Goal: Task Accomplishment & Management: Complete application form

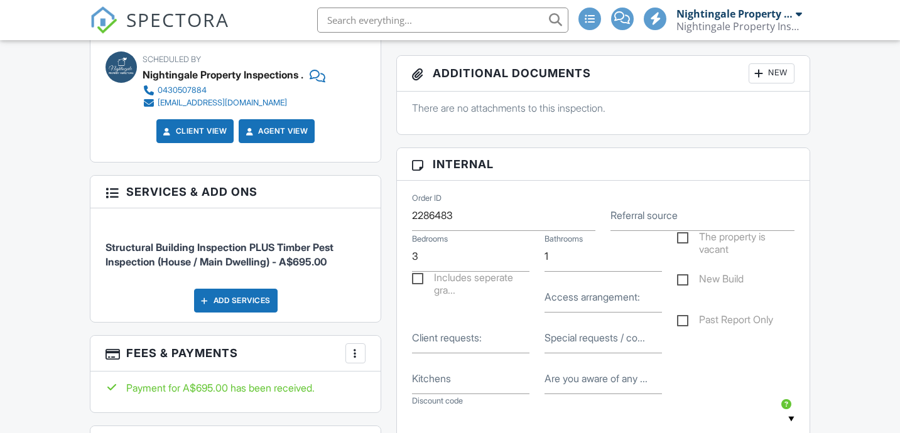
scroll to position [738, 0]
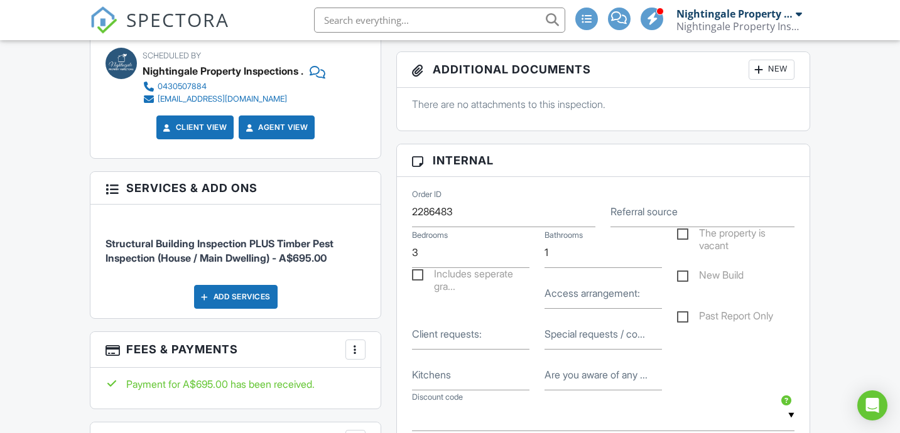
click at [561, 300] on label "Access arrangement:" at bounding box center [591, 293] width 95 height 14
click at [561, 305] on input "Access arrangement:" at bounding box center [602, 293] width 117 height 31
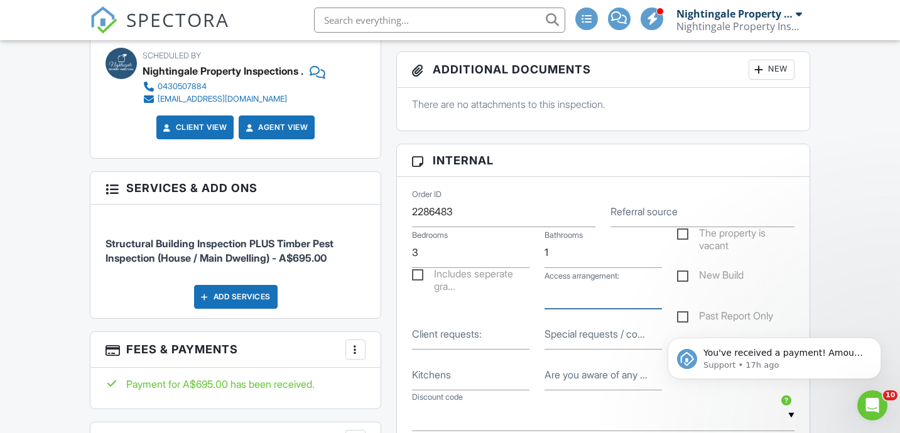
scroll to position [0, 0]
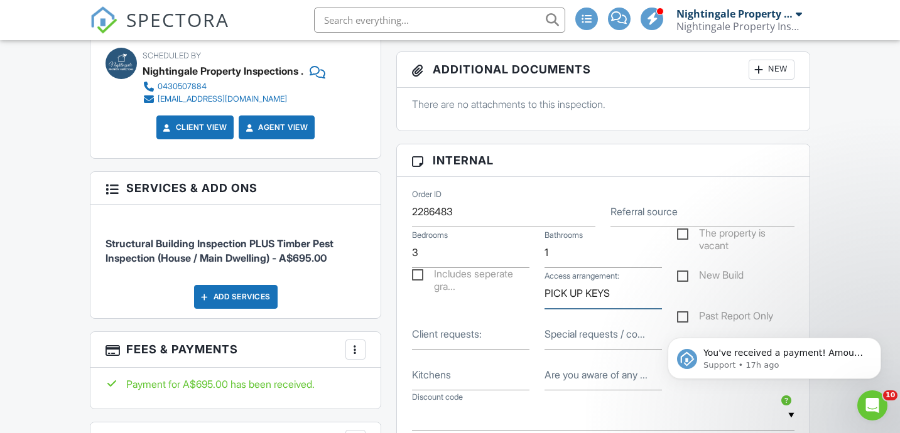
type input "PICK UP KEYS"
click at [556, 268] on input "1" at bounding box center [602, 252] width 117 height 31
click at [877, 343] on icon "Dismiss notification" at bounding box center [877, 341] width 7 height 7
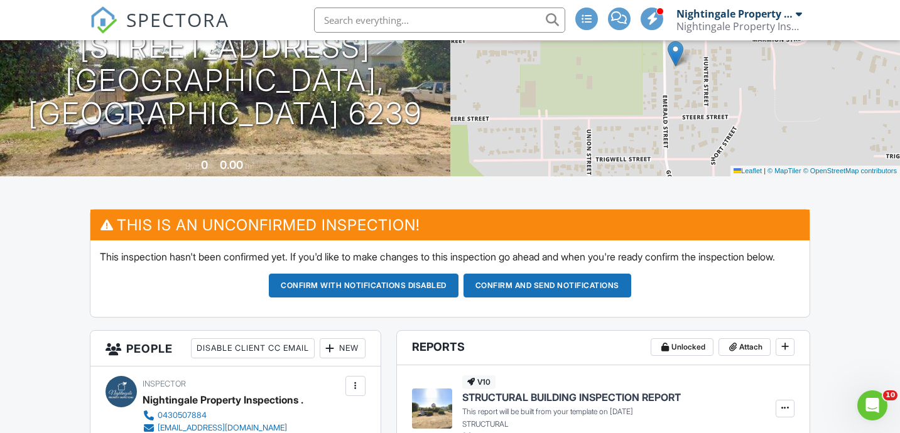
scroll to position [211, 0]
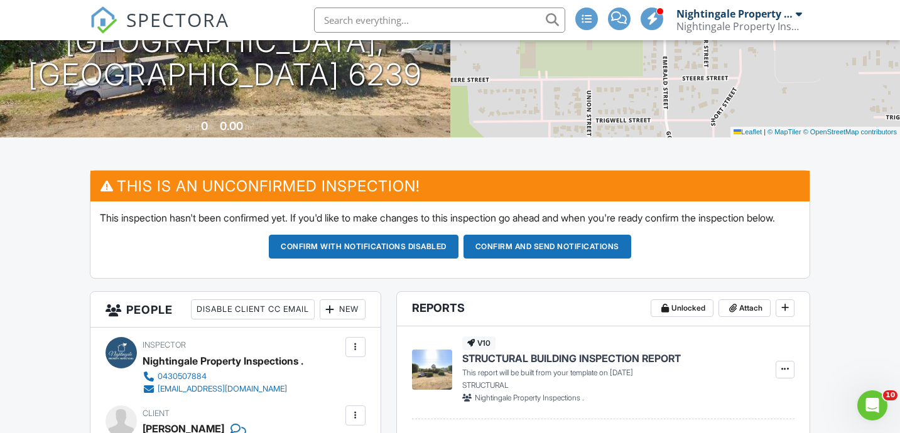
click at [458, 259] on button "Confirm and send notifications" at bounding box center [364, 247] width 190 height 24
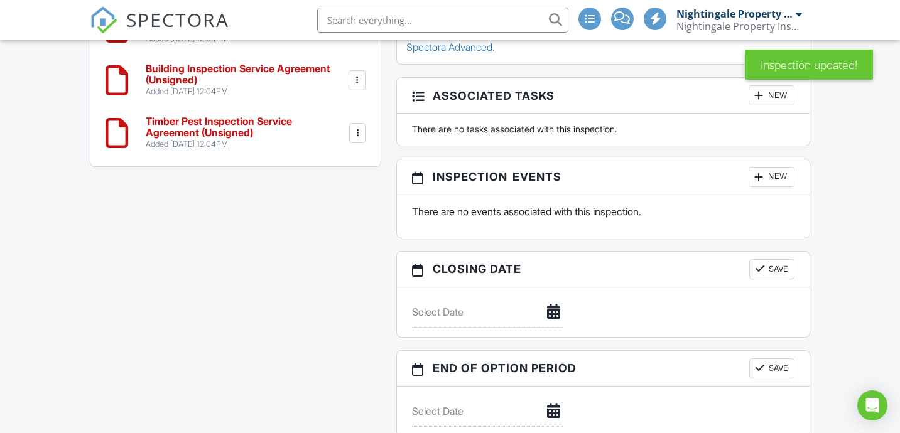
scroll to position [1216, 0]
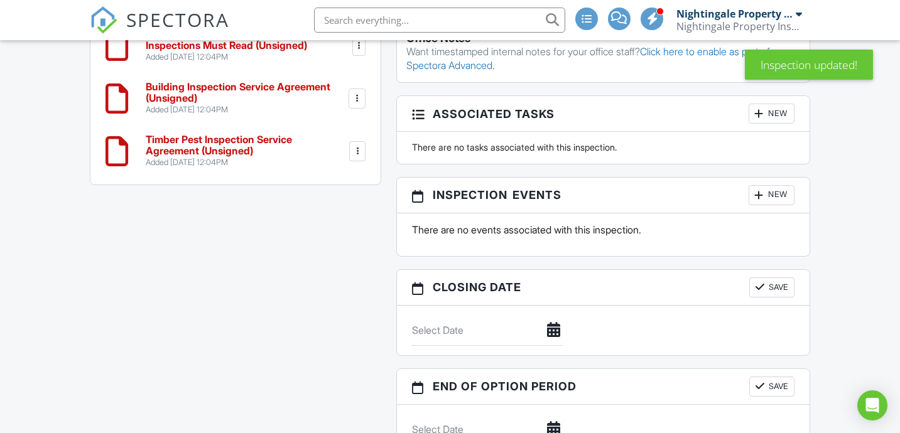
click at [356, 148] on div at bounding box center [357, 151] width 13 height 13
click at [313, 244] on li "Delete" at bounding box center [322, 248] width 72 height 31
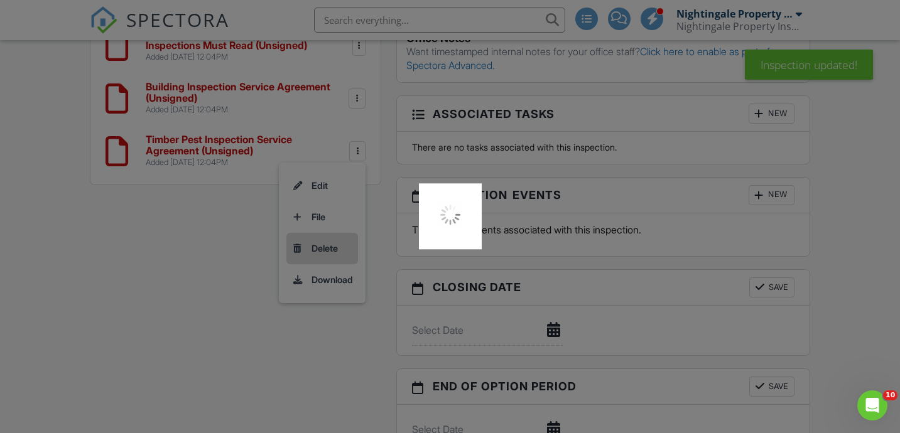
scroll to position [0, 0]
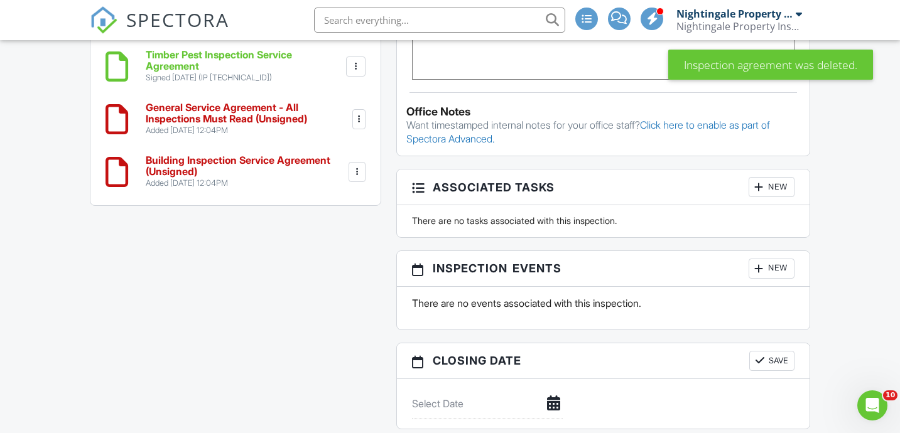
click at [356, 166] on div at bounding box center [356, 172] width 13 height 13
click at [322, 259] on li "Delete" at bounding box center [322, 269] width 72 height 31
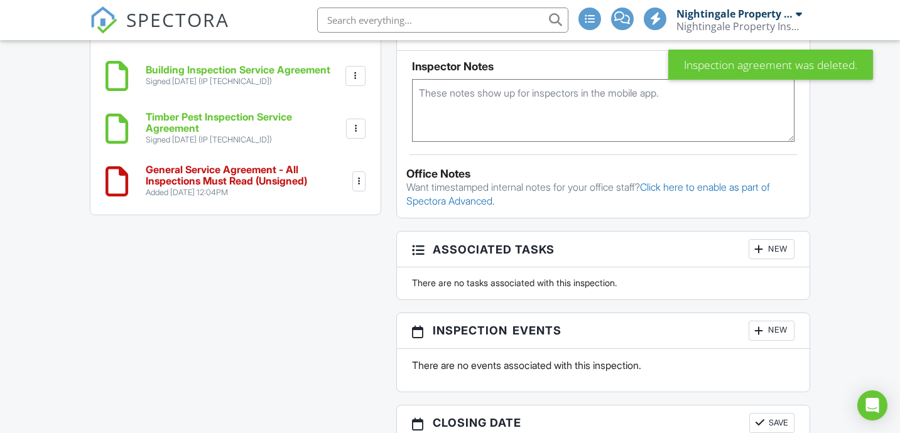
scroll to position [1078, 0]
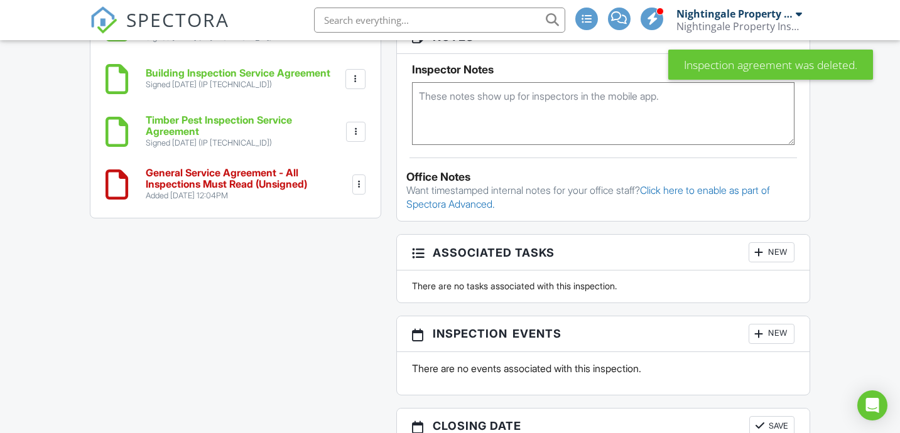
click at [356, 183] on div at bounding box center [358, 185] width 13 height 20
click at [328, 276] on li "Delete" at bounding box center [322, 281] width 72 height 31
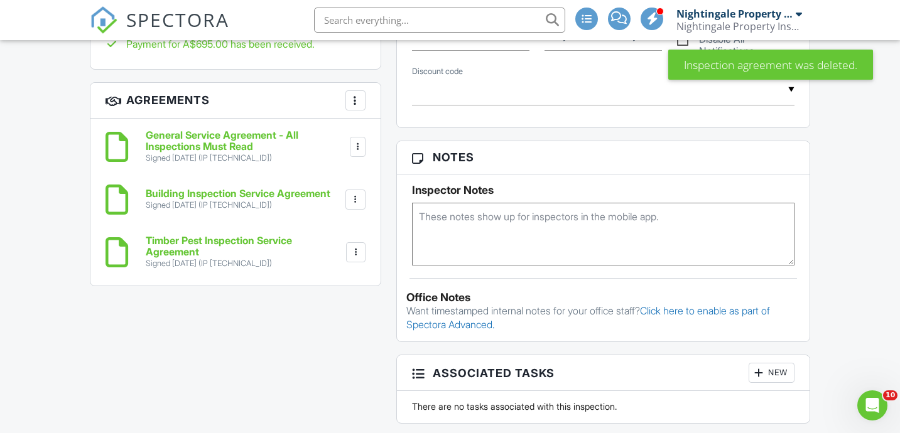
scroll to position [982, 0]
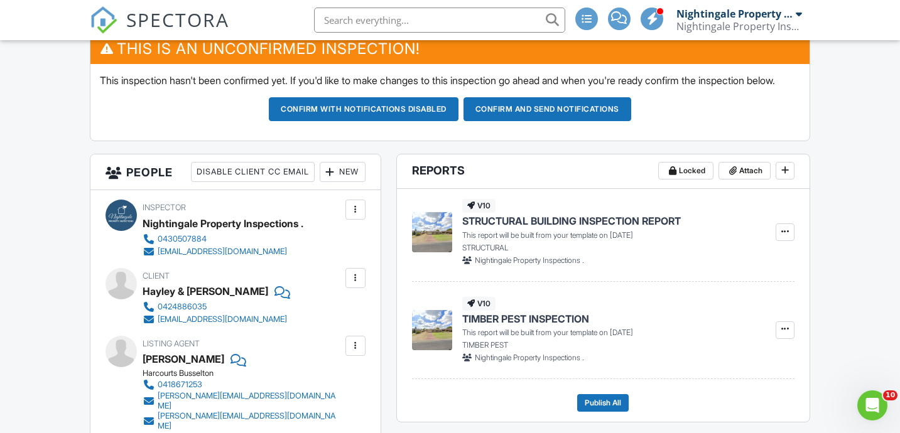
scroll to position [342, 0]
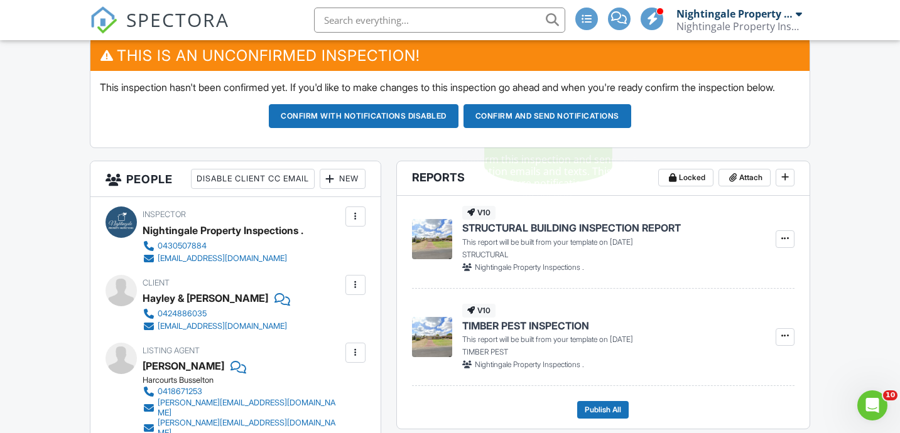
click at [458, 128] on button "Confirm and send notifications" at bounding box center [364, 116] width 190 height 24
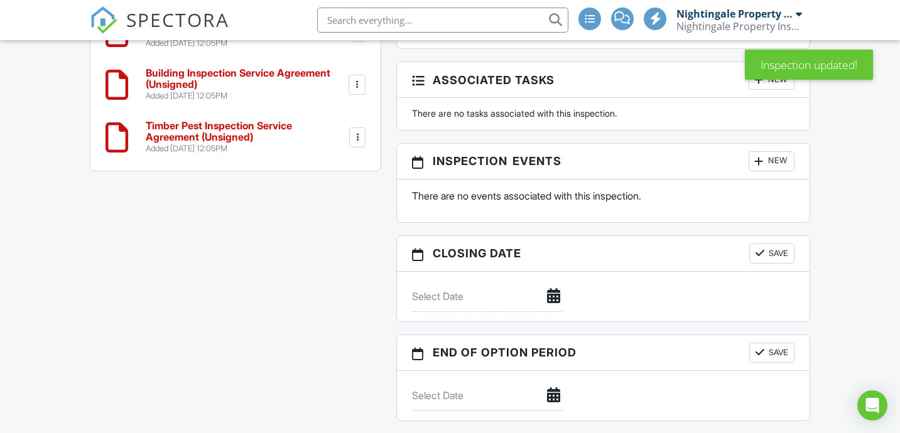
scroll to position [1258, 0]
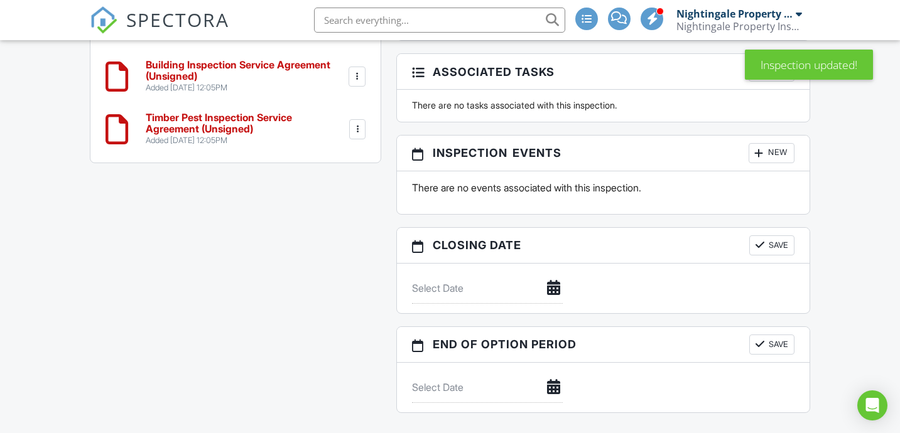
click at [359, 123] on div at bounding box center [357, 129] width 13 height 13
click at [328, 211] on li "Delete" at bounding box center [322, 226] width 72 height 31
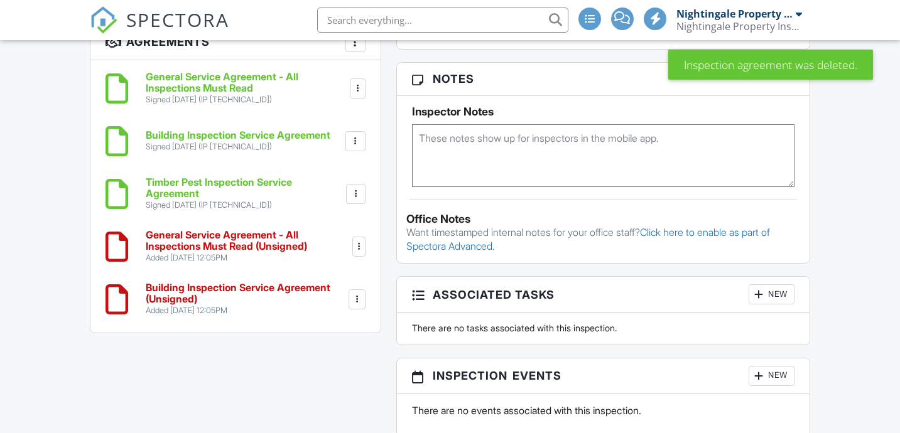
scroll to position [1233, 0]
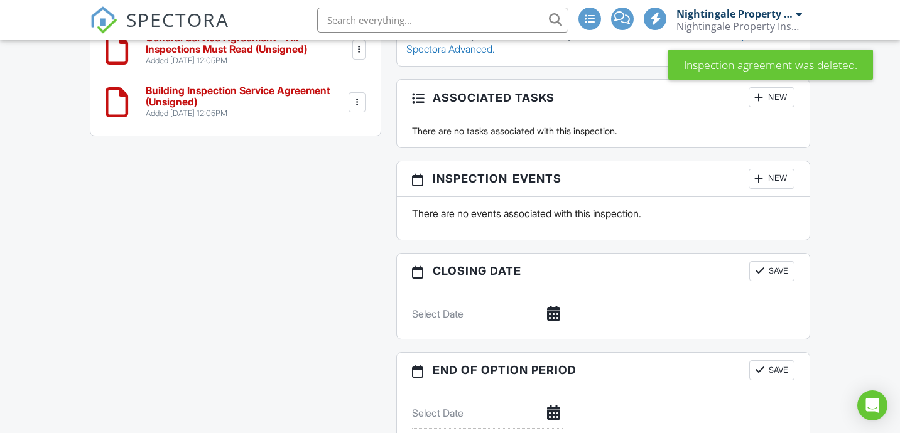
click at [357, 96] on div at bounding box center [356, 102] width 13 height 13
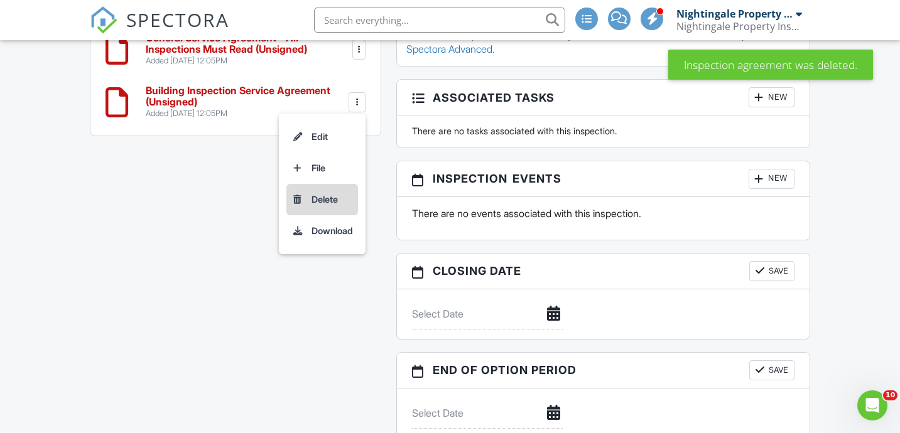
scroll to position [0, 0]
click at [325, 185] on li "Delete" at bounding box center [322, 199] width 72 height 31
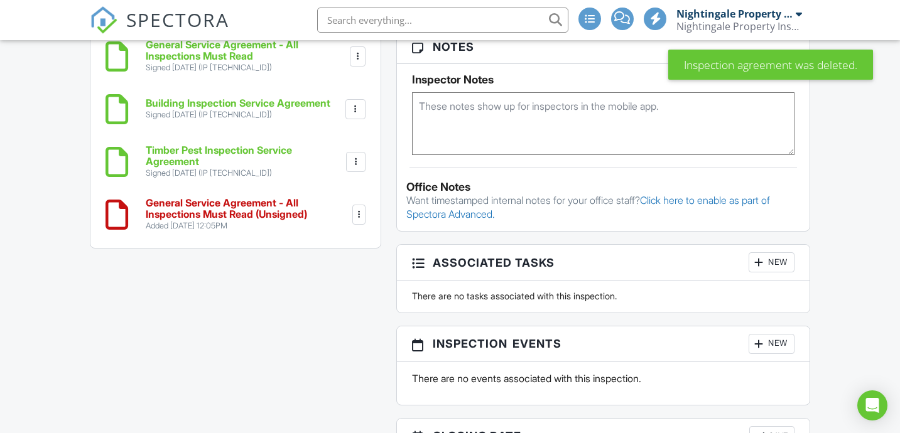
scroll to position [1083, 0]
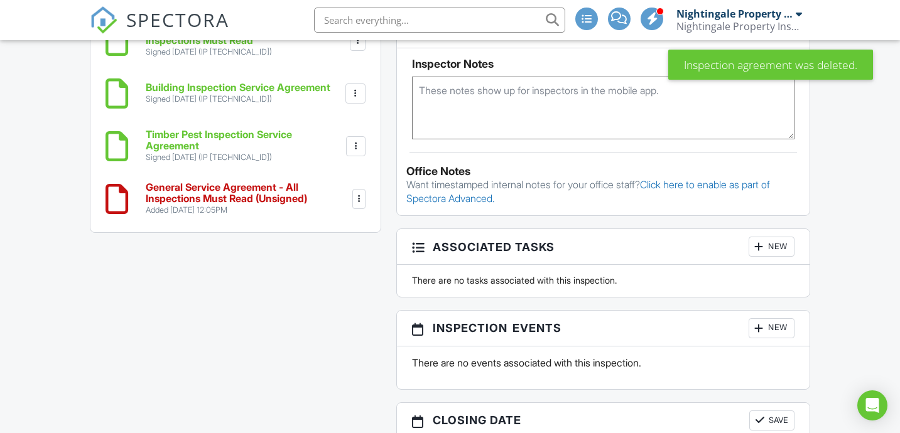
click at [360, 193] on div at bounding box center [358, 199] width 13 height 13
click at [324, 281] on li "Delete" at bounding box center [322, 296] width 72 height 31
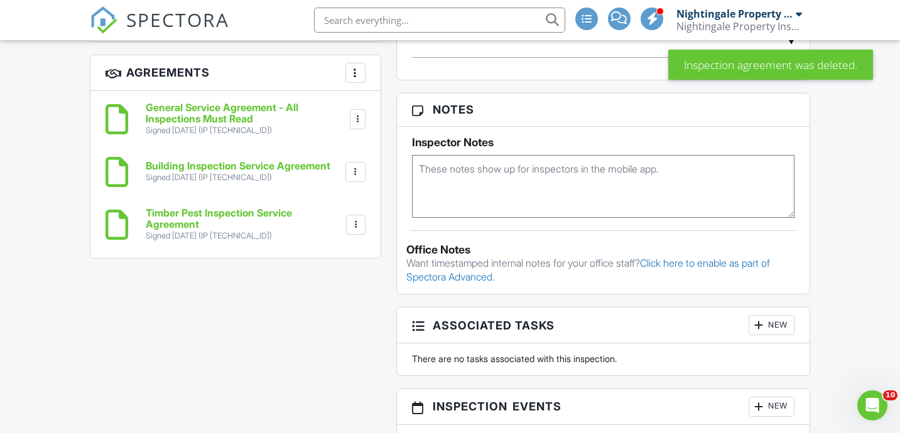
scroll to position [1030, 0]
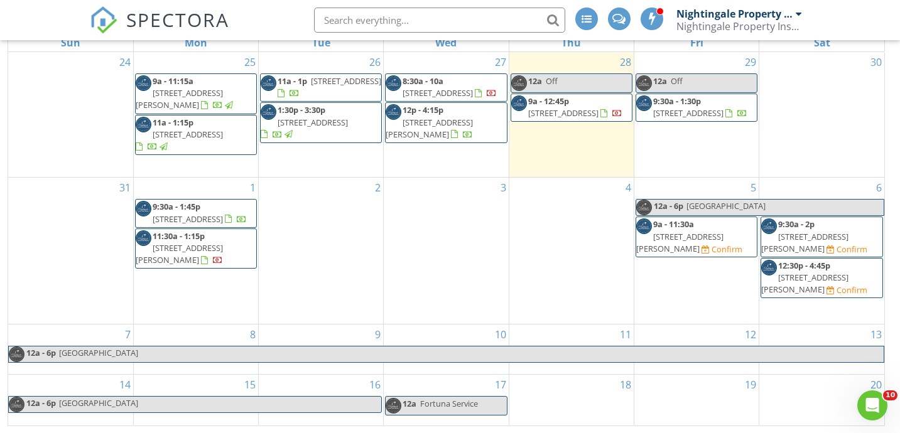
click at [328, 205] on div "2" at bounding box center [321, 251] width 124 height 146
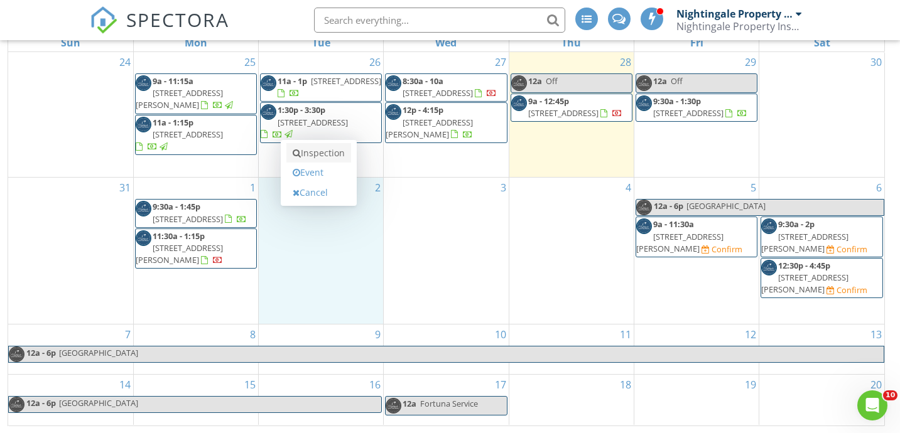
click at [321, 157] on link "Inspection" at bounding box center [318, 153] width 65 height 20
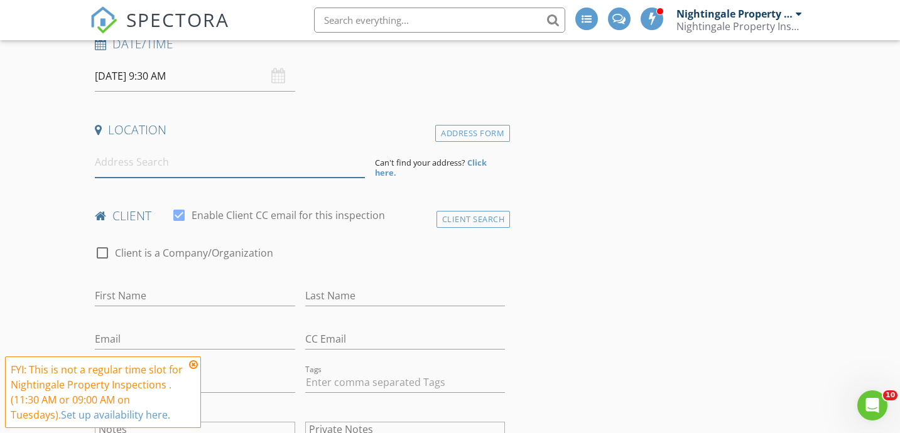
click at [271, 163] on input at bounding box center [230, 162] width 270 height 31
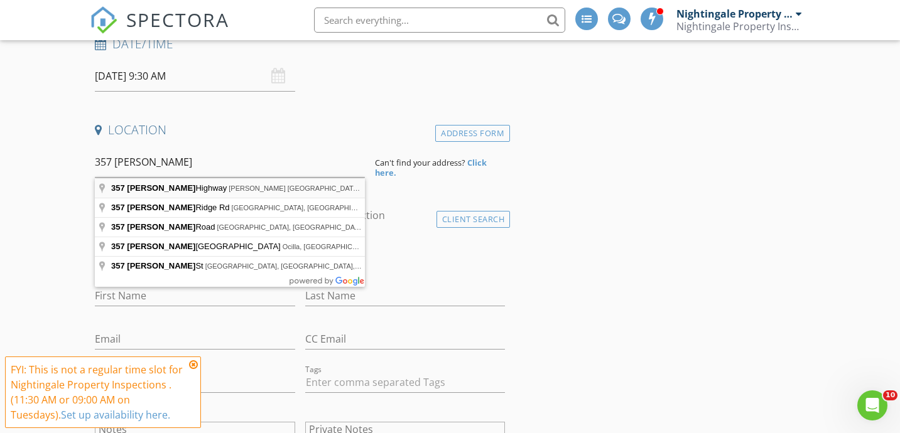
type input "357 Bussell Highway, Broadwater WA, Australia"
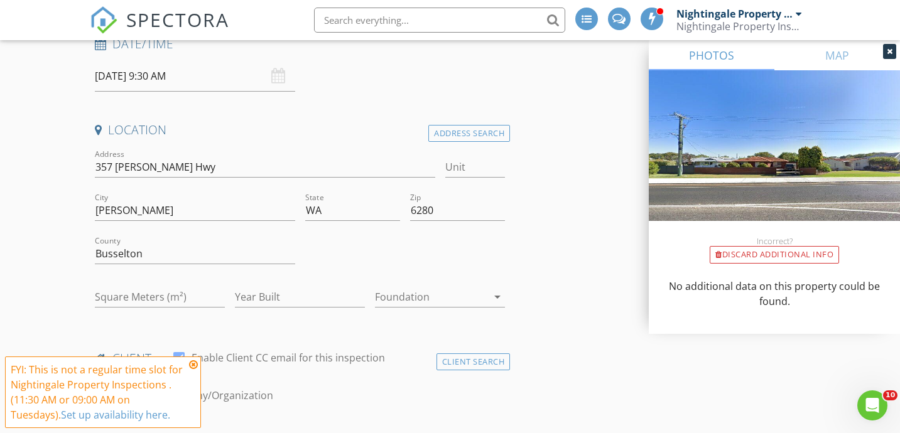
click at [164, 77] on input "02/09/2025 9:30 AM" at bounding box center [195, 76] width 200 height 31
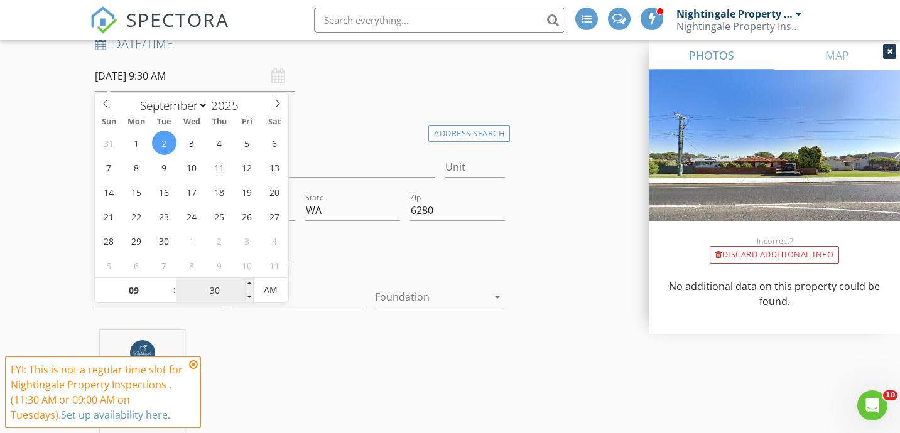
click at [214, 297] on input "30" at bounding box center [214, 290] width 77 height 25
type input "00"
type input "02/09/2025 9:00 AM"
click at [268, 331] on div "Nightingale Property Inspections . 55.0 km (an hour)" at bounding box center [300, 393] width 420 height 127
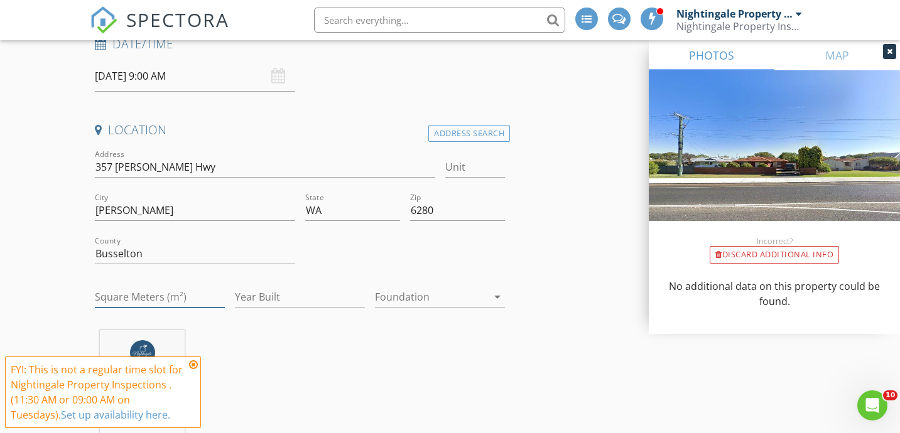
click at [189, 300] on input "Square Meters (m²)" at bounding box center [160, 297] width 130 height 21
type input "0"
click at [276, 301] on input "Year Built" at bounding box center [300, 297] width 130 height 21
type input "1973"
click at [195, 364] on icon at bounding box center [193, 365] width 9 height 10
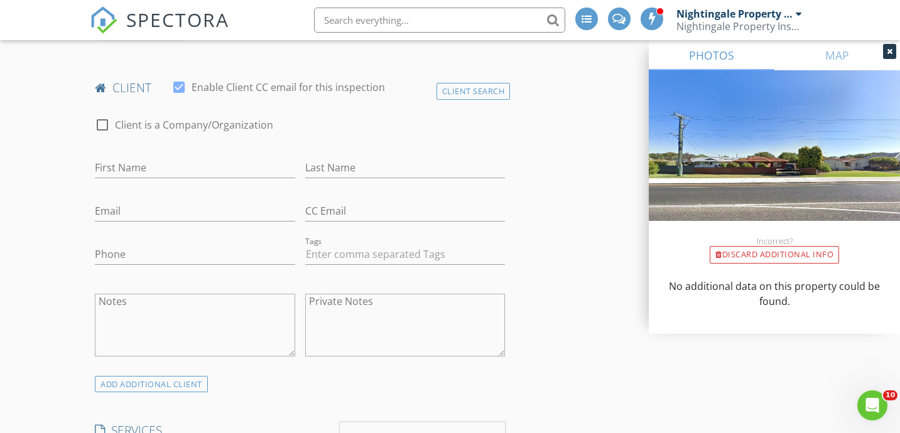
scroll to position [629, 0]
click at [179, 169] on input "First Name" at bounding box center [195, 168] width 200 height 21
type input "Skye"
click at [327, 166] on input "Last Name" at bounding box center [405, 168] width 200 height 21
type input "Silva"
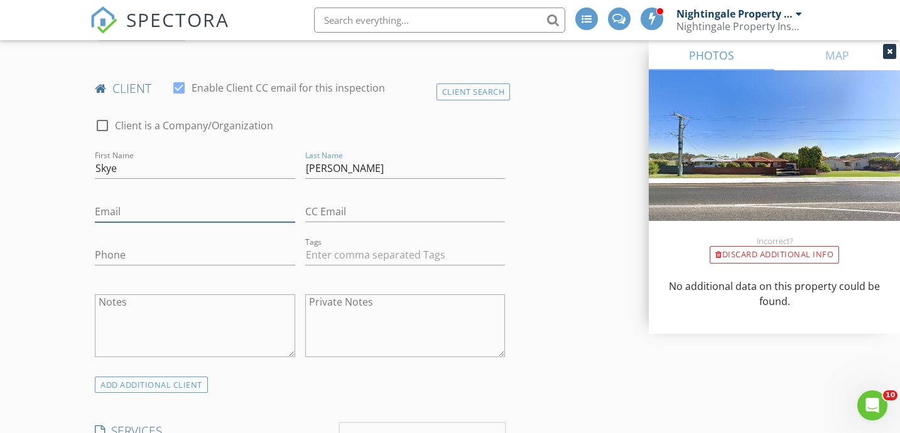
click at [205, 207] on input "Email" at bounding box center [195, 212] width 200 height 21
paste input "skyesilva@gmail.com"
type input "skyesilva@gmail.com"
click at [184, 246] on input "Phone" at bounding box center [195, 255] width 200 height 21
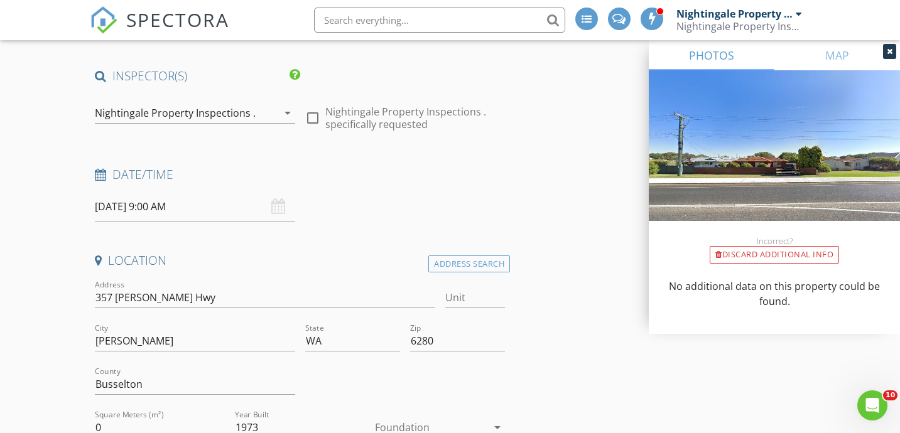
scroll to position [0, 0]
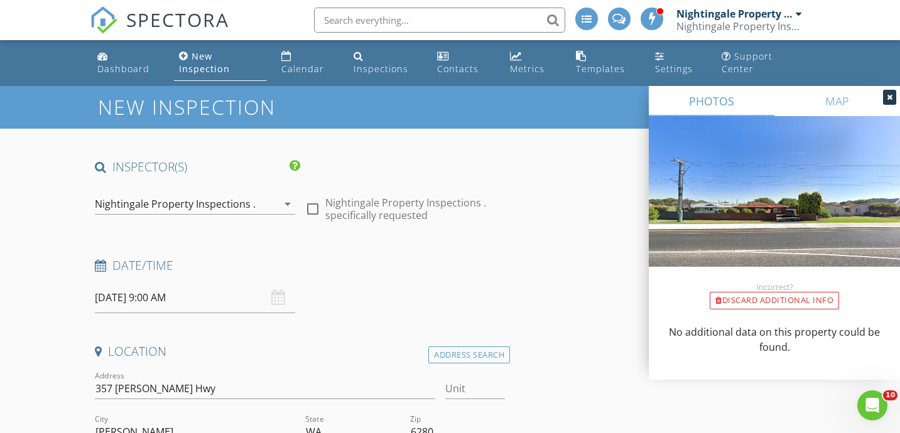
type input "0466571588"
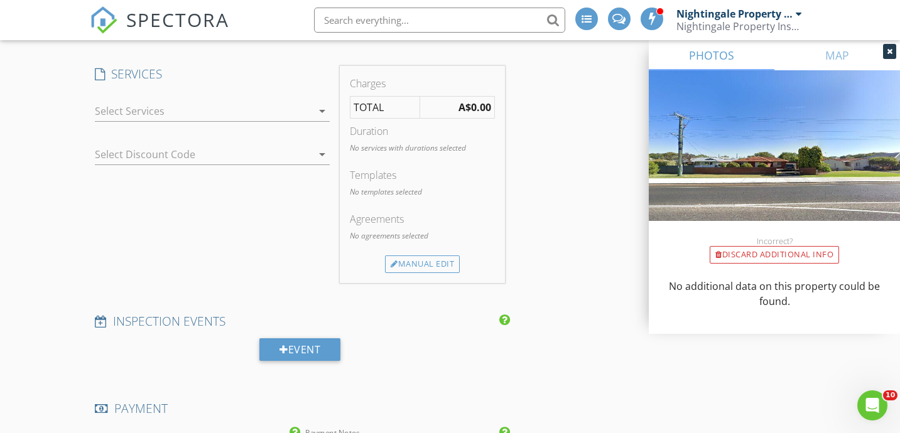
scroll to position [991, 0]
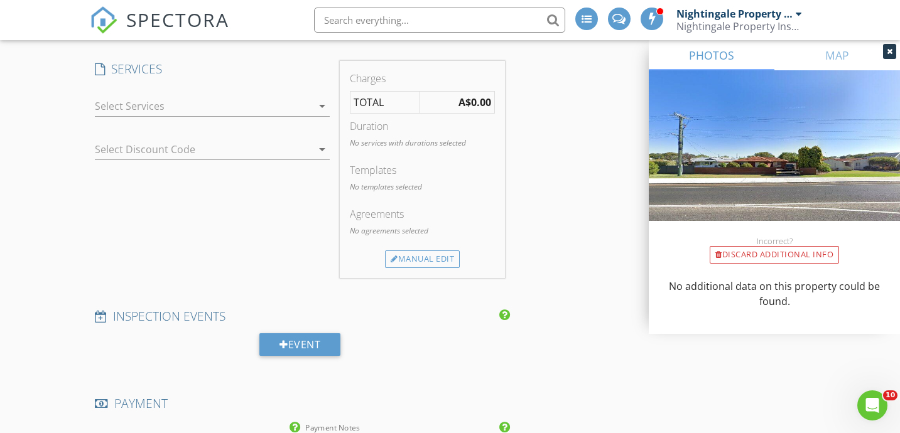
click at [318, 112] on icon "arrow_drop_down" at bounding box center [322, 106] width 15 height 15
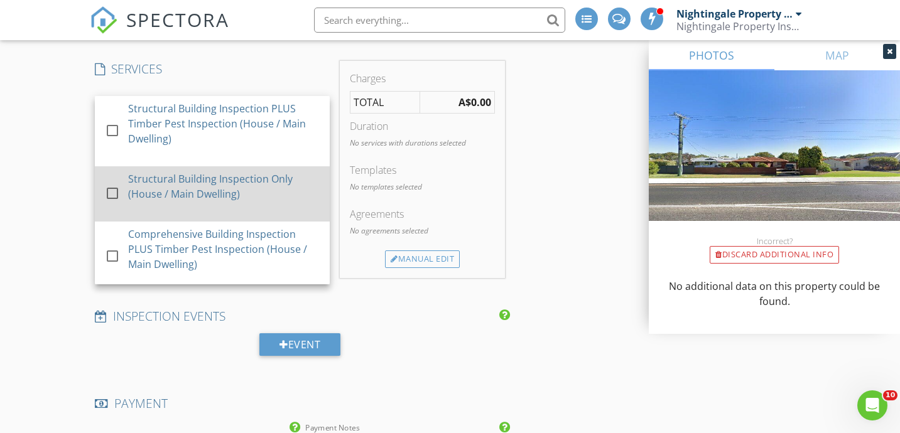
click at [218, 183] on div "Structural Building Inspection Only (House / Main Dwelling)" at bounding box center [224, 186] width 192 height 30
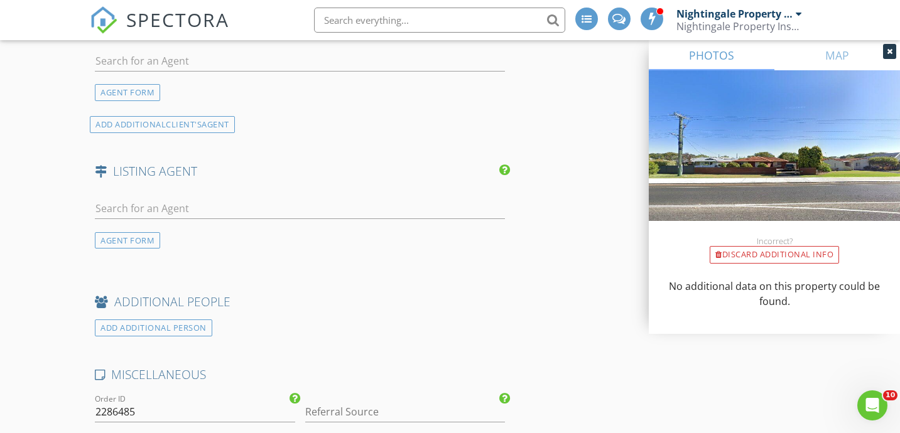
scroll to position [1636, 0]
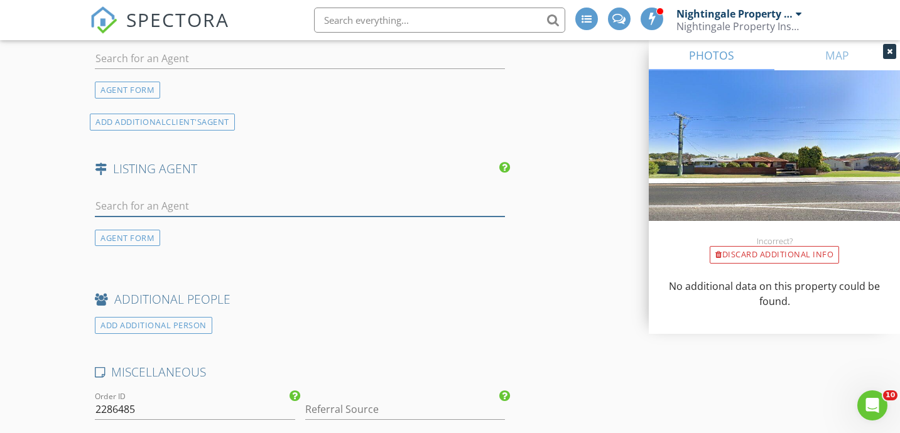
click at [318, 210] on input "text" at bounding box center [300, 206] width 410 height 21
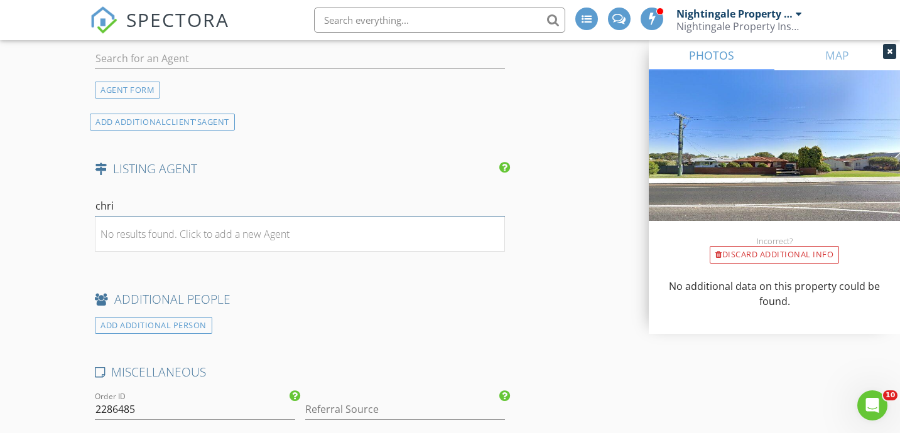
type input "chris"
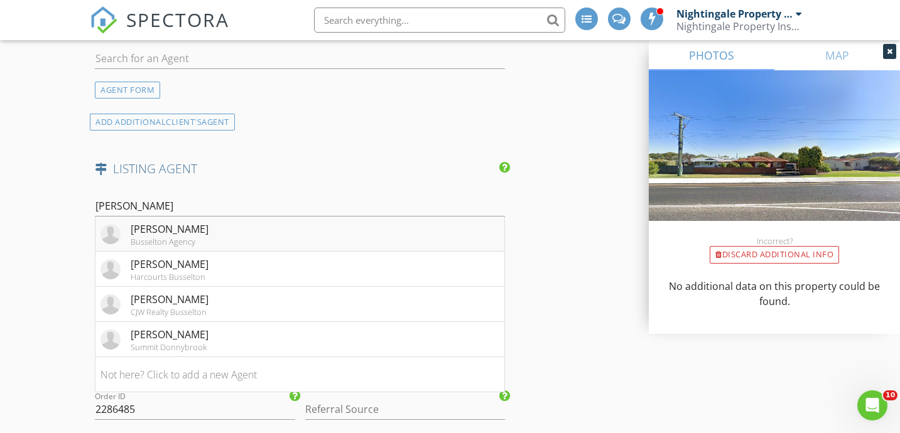
click at [305, 227] on li "Chris Rigoll Busselton Agency" at bounding box center [299, 234] width 409 height 35
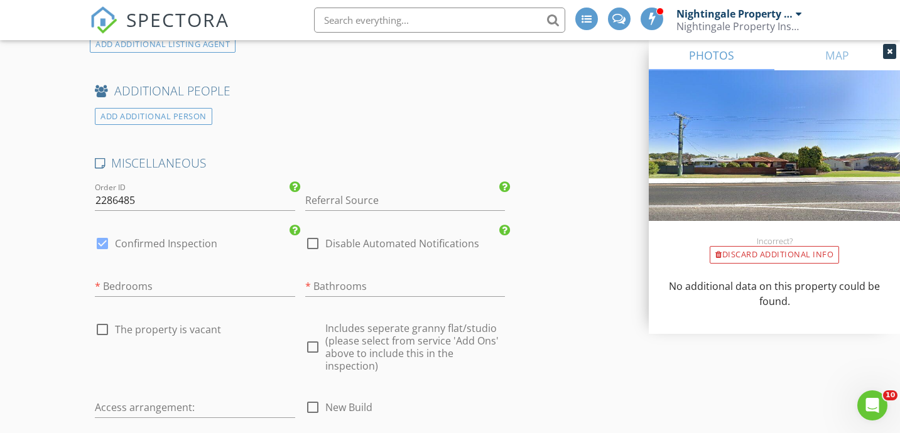
scroll to position [2102, 0]
click at [104, 243] on div at bounding box center [102, 242] width 21 height 21
checkbox input "false"
checkbox input "true"
click at [186, 281] on input "number" at bounding box center [195, 286] width 200 height 21
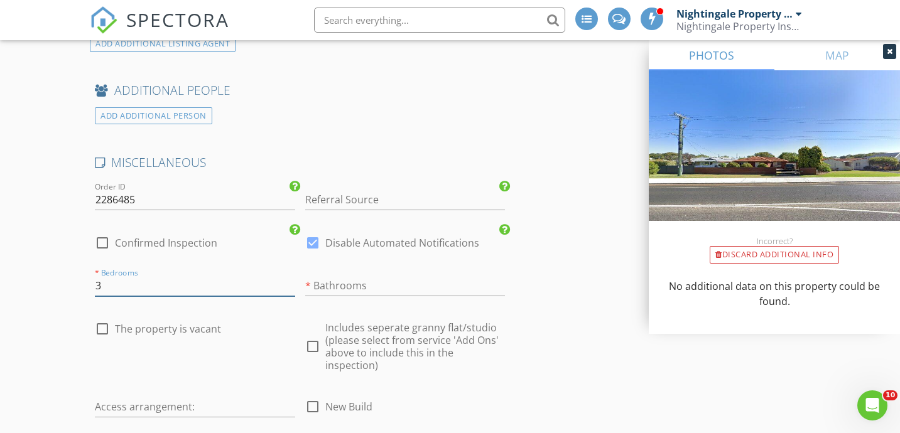
scroll to position [2122, 0]
type input "3"
click at [369, 289] on input "number" at bounding box center [405, 286] width 200 height 21
type input "1"
click at [104, 336] on div at bounding box center [102, 328] width 21 height 21
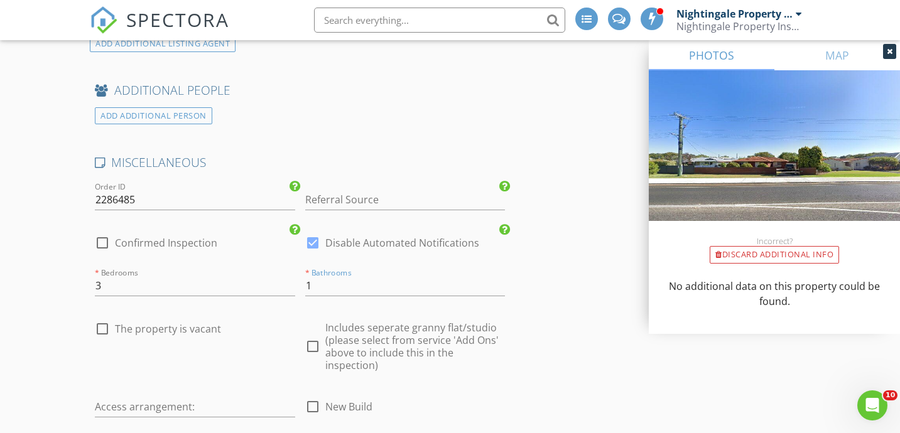
checkbox input "true"
click at [215, 404] on input "text" at bounding box center [195, 407] width 200 height 21
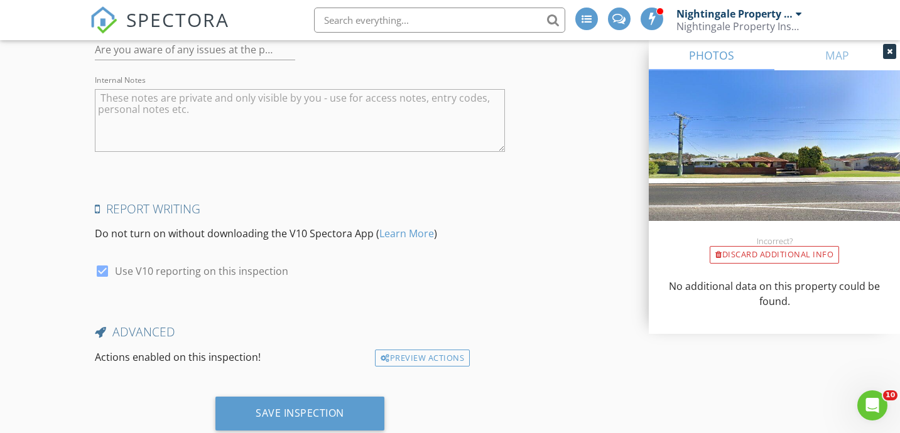
scroll to position [2646, 0]
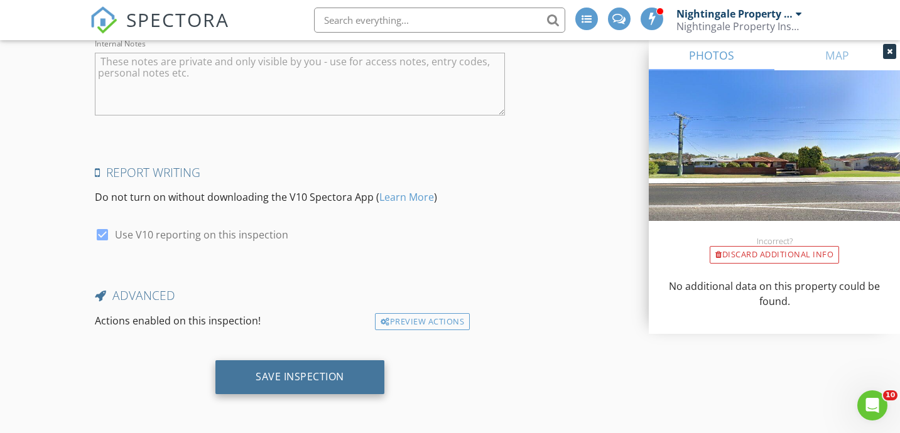
type input "?"
click at [330, 373] on div "Save Inspection" at bounding box center [300, 377] width 89 height 13
